Goal: Information Seeking & Learning: Learn about a topic

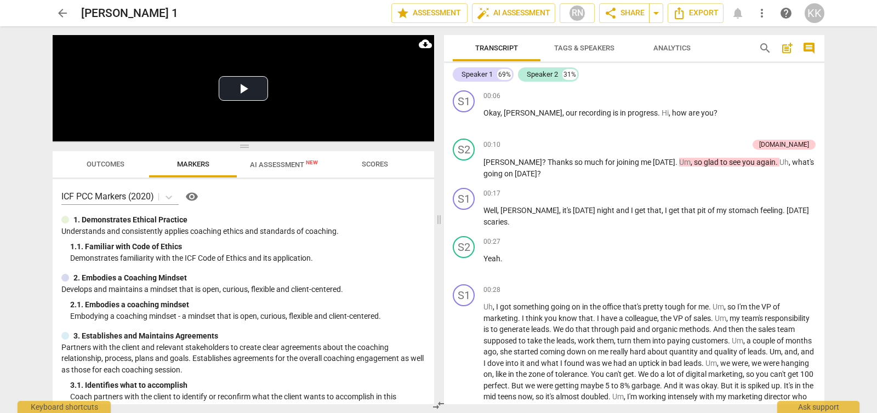
click at [56, 12] on span "arrow_back" at bounding box center [62, 13] width 13 height 13
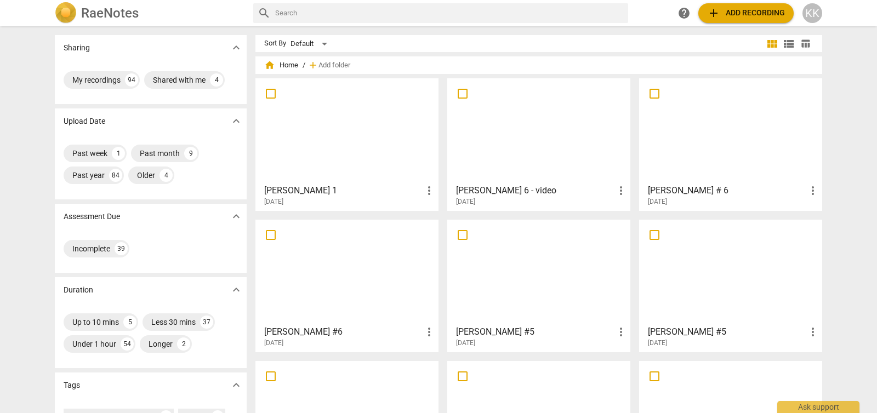
click at [539, 142] on div at bounding box center [538, 130] width 175 height 97
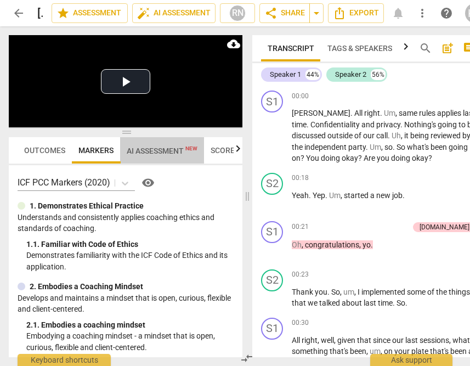
click at [148, 151] on span "AI Assessment New" at bounding box center [162, 150] width 71 height 9
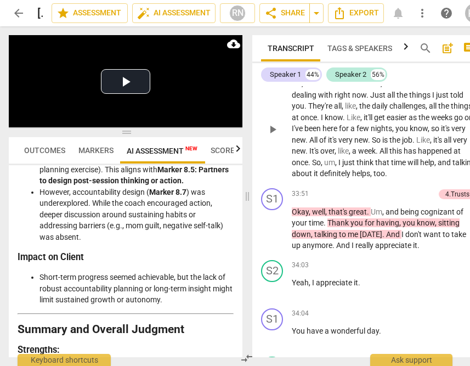
scroll to position [11046, 0]
click at [270, 31] on span "play_arrow" at bounding box center [272, 24] width 13 height 13
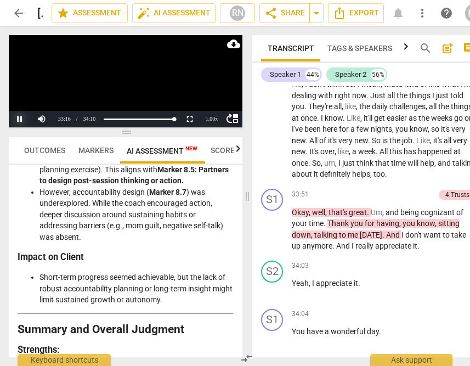
click at [18, 117] on button "Pause" at bounding box center [20, 119] width 22 height 16
click at [17, 117] on button "Play" at bounding box center [20, 119] width 22 height 16
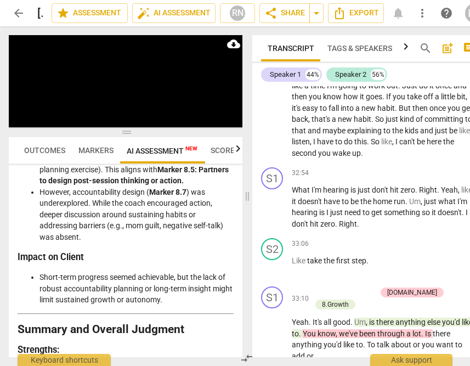
scroll to position [10730, 0]
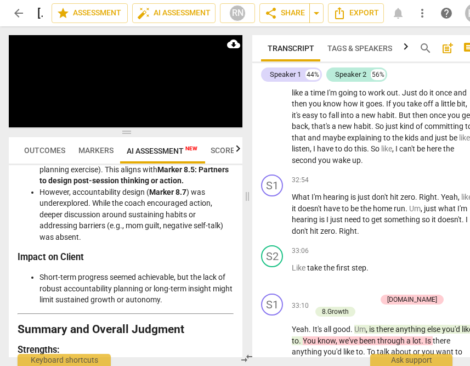
click at [269, 18] on span "pause" at bounding box center [272, 10] width 13 height 13
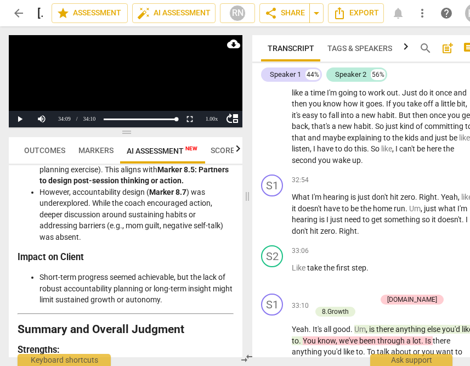
click at [269, 18] on span "play_arrow" at bounding box center [272, 10] width 13 height 13
click at [21, 117] on button "Pause" at bounding box center [20, 119] width 22 height 16
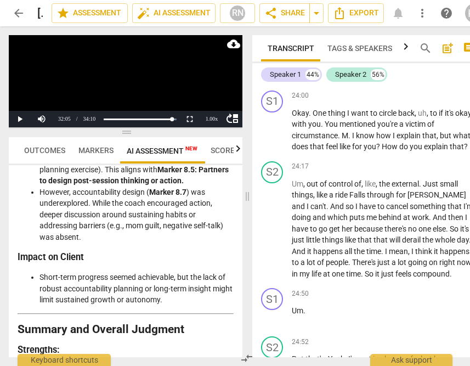
scroll to position [7634, 0]
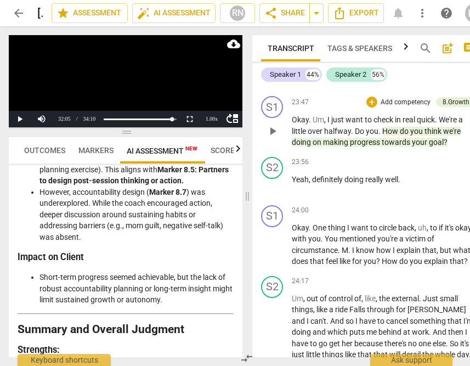
click at [273, 138] on span "play_arrow" at bounding box center [272, 130] width 13 height 13
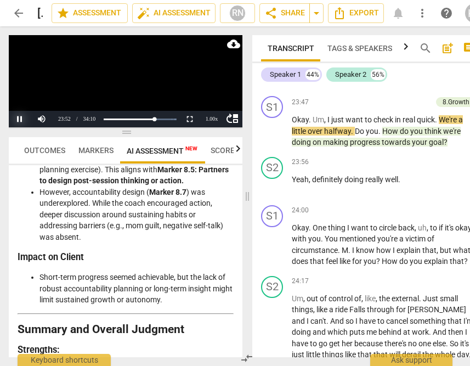
click at [18, 119] on button "Pause" at bounding box center [20, 119] width 22 height 16
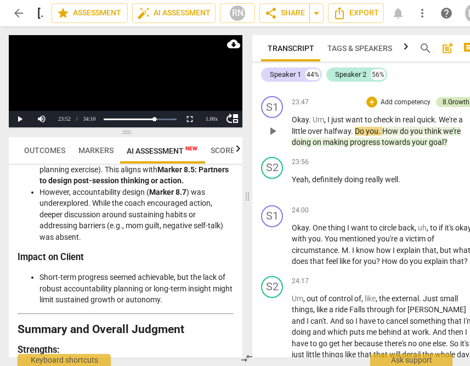
scroll to position [7636, 0]
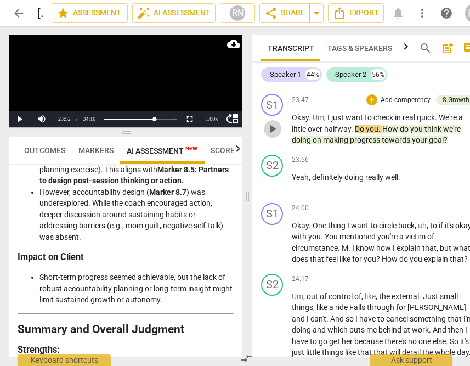
click at [271, 135] on span "play_arrow" at bounding box center [272, 128] width 13 height 13
click at [21, 116] on button "Pause" at bounding box center [20, 119] width 22 height 16
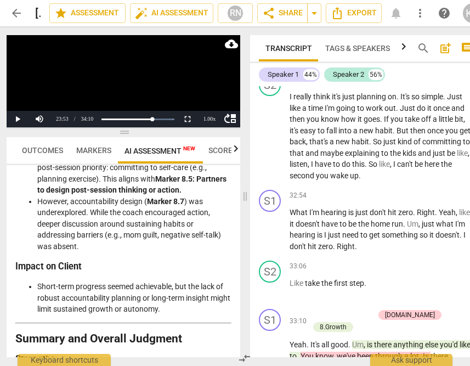
scroll to position [10714, 0]
click at [266, 33] on span "play_arrow" at bounding box center [270, 26] width 13 height 13
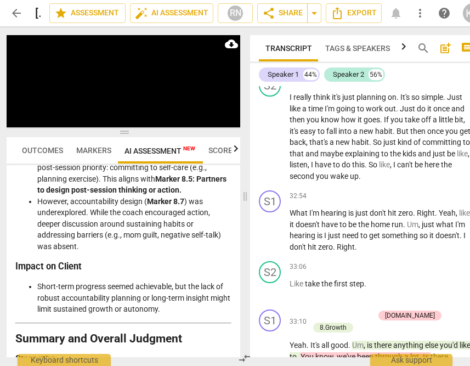
click at [341, 31] on span "You" at bounding box center [334, 26] width 15 height 9
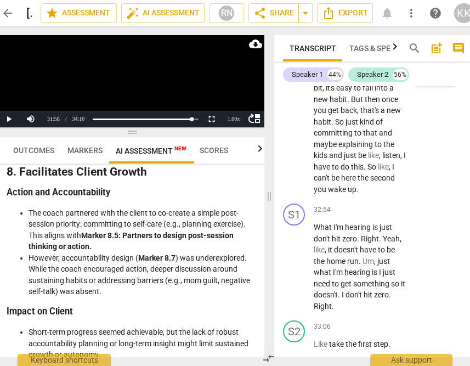
scroll to position [16793, 0]
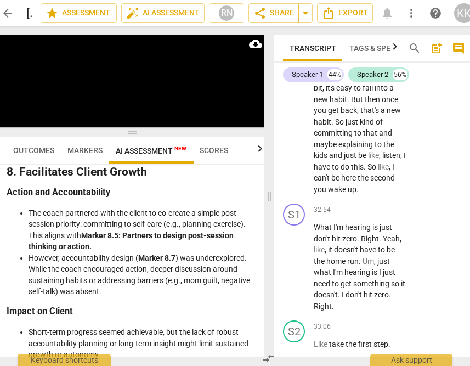
click at [354, 92] on span "easy" at bounding box center [345, 87] width 18 height 9
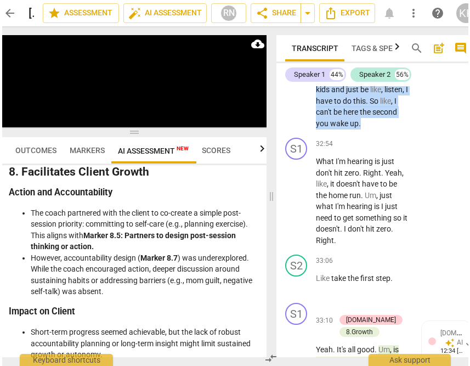
scroll to position [16795, 0]
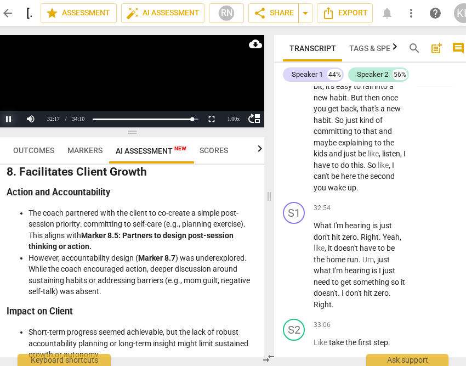
click at [7, 121] on button "Pause" at bounding box center [9, 119] width 22 height 16
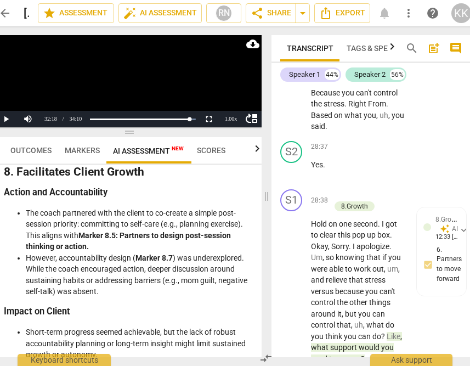
scroll to position [0, 15]
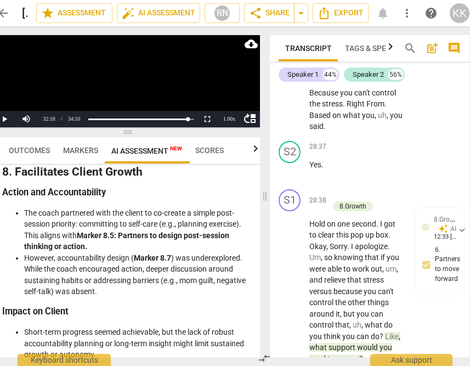
click at [3, 117] on button "Pause" at bounding box center [4, 119] width 22 height 16
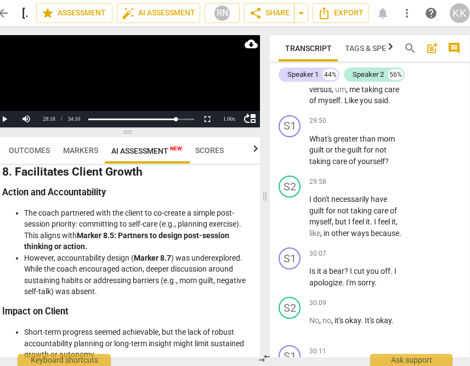
scroll to position [15316, 0]
click at [6, 119] on button "Pause" at bounding box center [4, 119] width 22 height 16
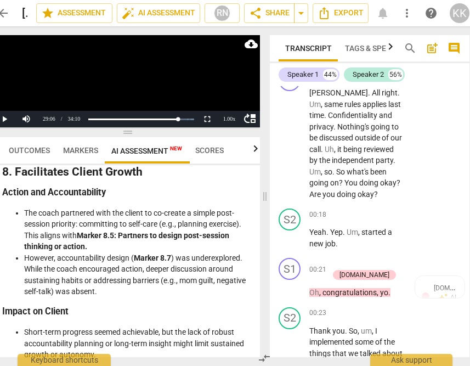
scroll to position [22, 0]
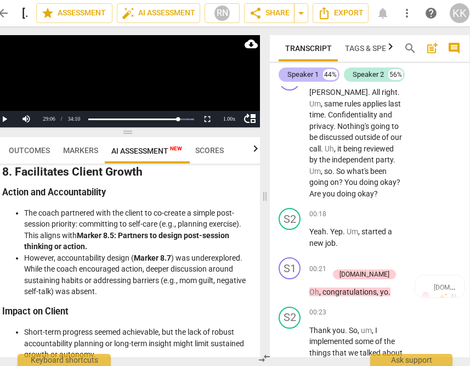
click at [298, 75] on div "Speaker 1" at bounding box center [302, 74] width 31 height 11
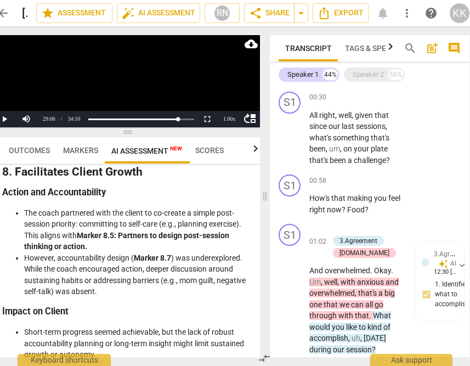
scroll to position [326, 0]
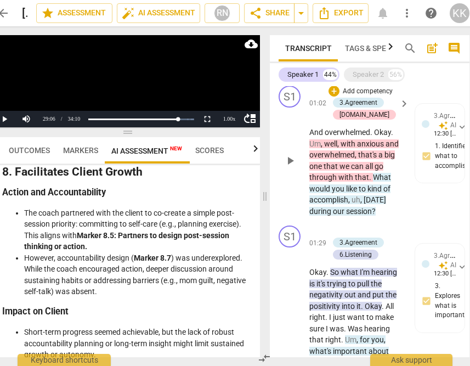
click at [360, 176] on span "that" at bounding box center [362, 177] width 14 height 9
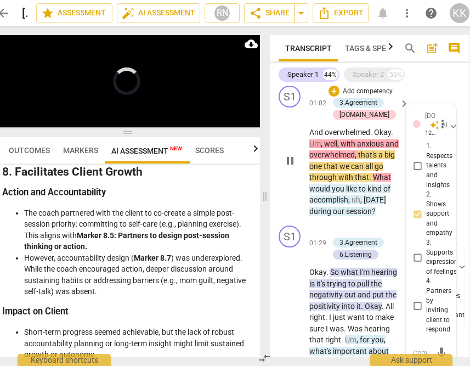
click at [360, 176] on span "that" at bounding box center [362, 177] width 14 height 9
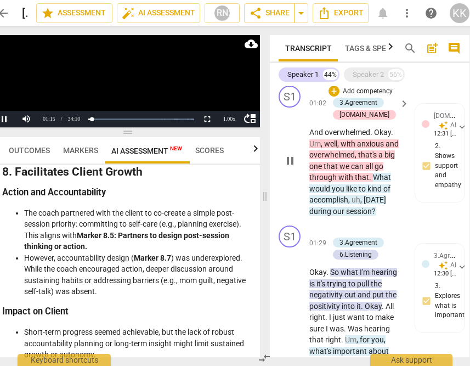
click at [373, 173] on span "What" at bounding box center [382, 177] width 18 height 9
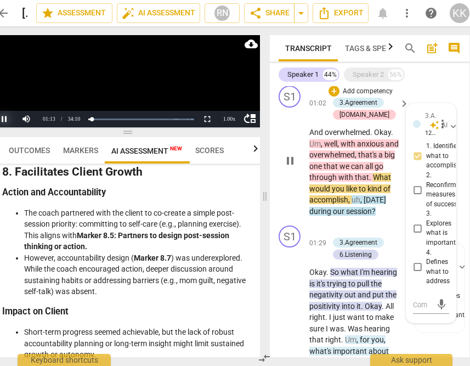
drag, startPoint x: 4, startPoint y: 117, endPoint x: 81, endPoint y: 121, distance: 77.4
click at [4, 117] on button "Pause" at bounding box center [4, 119] width 22 height 16
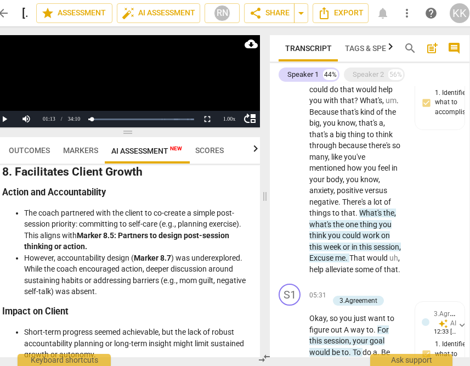
scroll to position [959, 0]
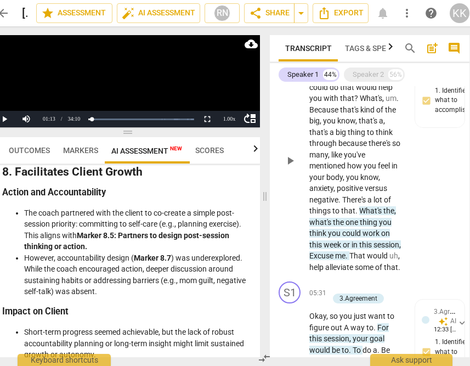
click at [352, 215] on span "that" at bounding box center [348, 210] width 14 height 9
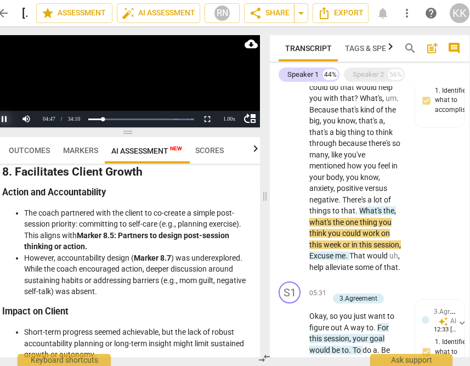
click at [4, 116] on button "Pause" at bounding box center [4, 119] width 22 height 16
